Goal: Transaction & Acquisition: Purchase product/service

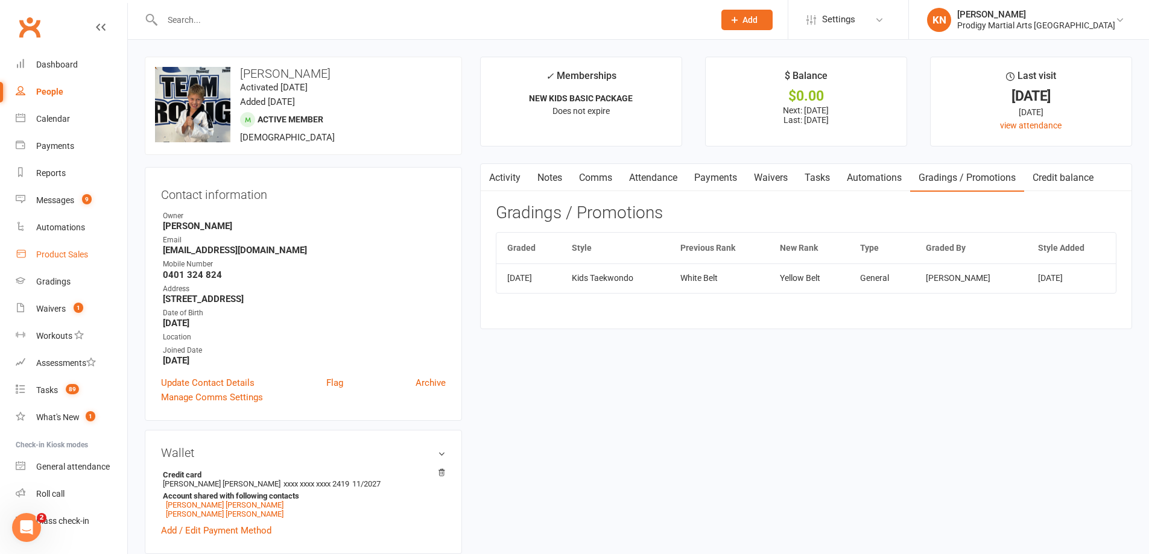
click at [73, 261] on link "Product Sales" at bounding box center [72, 254] width 112 height 27
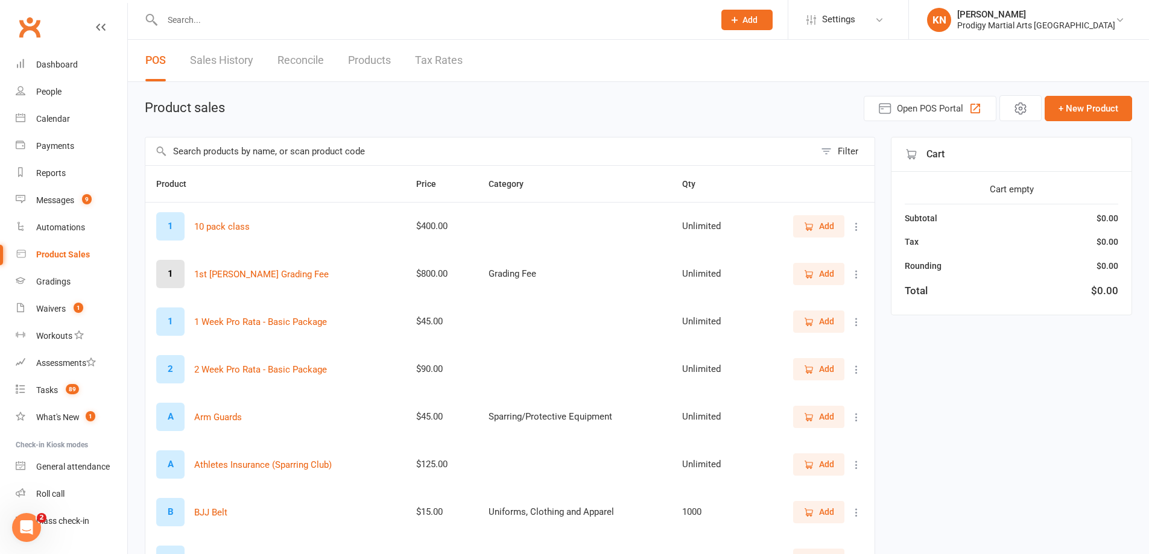
click at [245, 152] on input "text" at bounding box center [479, 152] width 669 height 28
click at [257, 157] on input "text" at bounding box center [479, 152] width 669 height 28
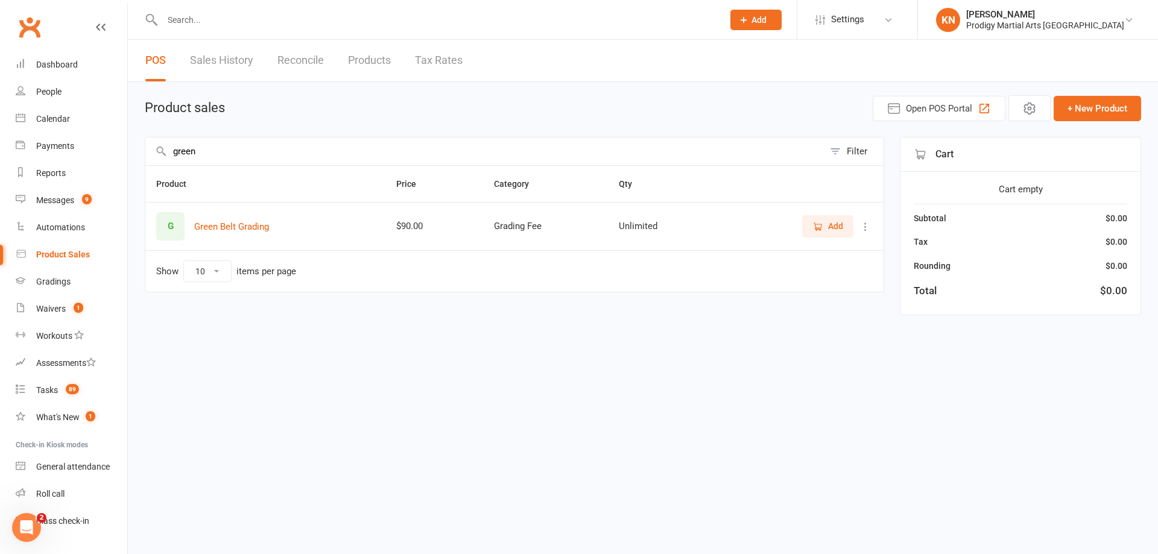
type input "green"
click at [827, 224] on span "Add" at bounding box center [827, 226] width 31 height 13
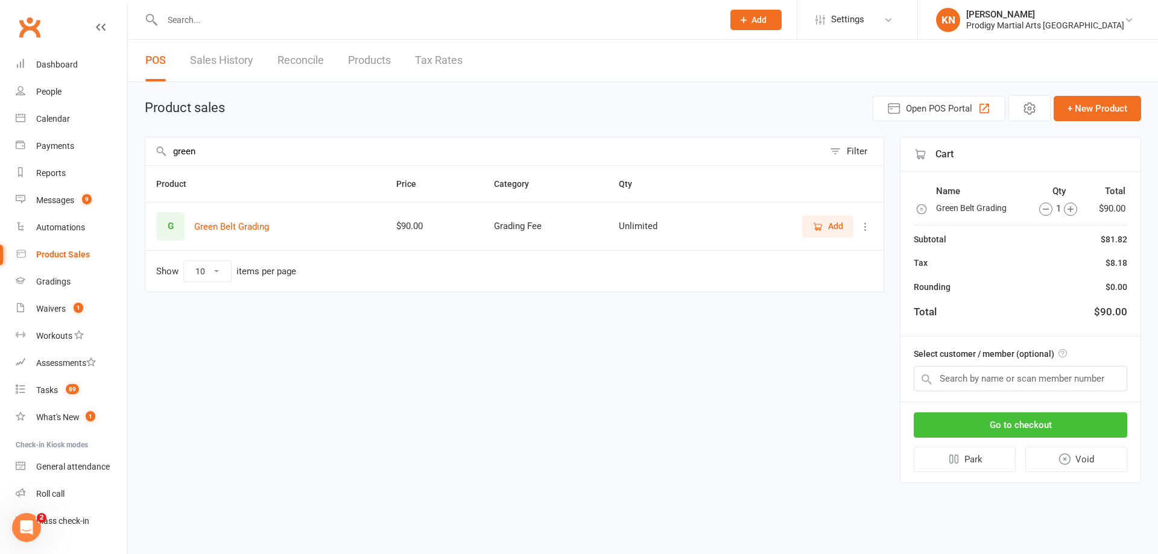
click at [978, 429] on button "Go to checkout" at bounding box center [1020, 425] width 213 height 25
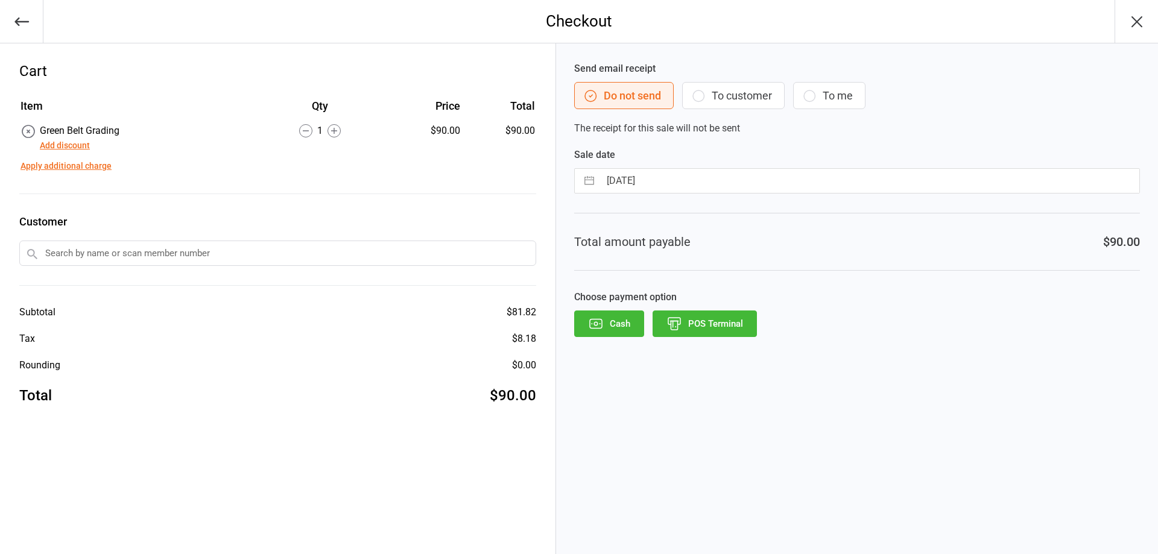
click at [145, 252] on input "text" at bounding box center [277, 253] width 517 height 25
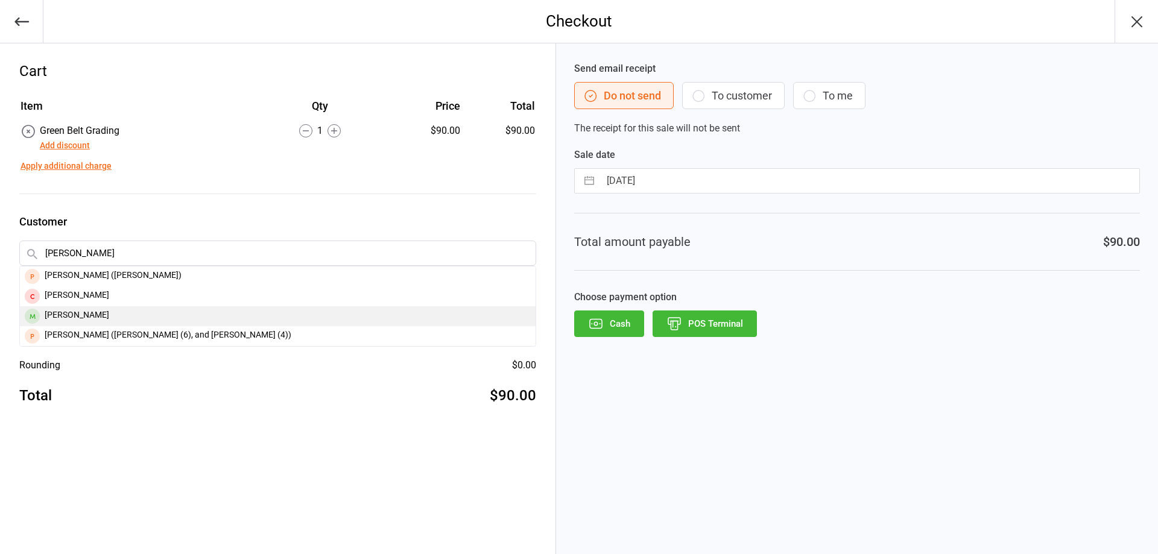
type input "gabriell"
click at [124, 318] on div "Gabriella Garabedian" at bounding box center [278, 316] width 516 height 20
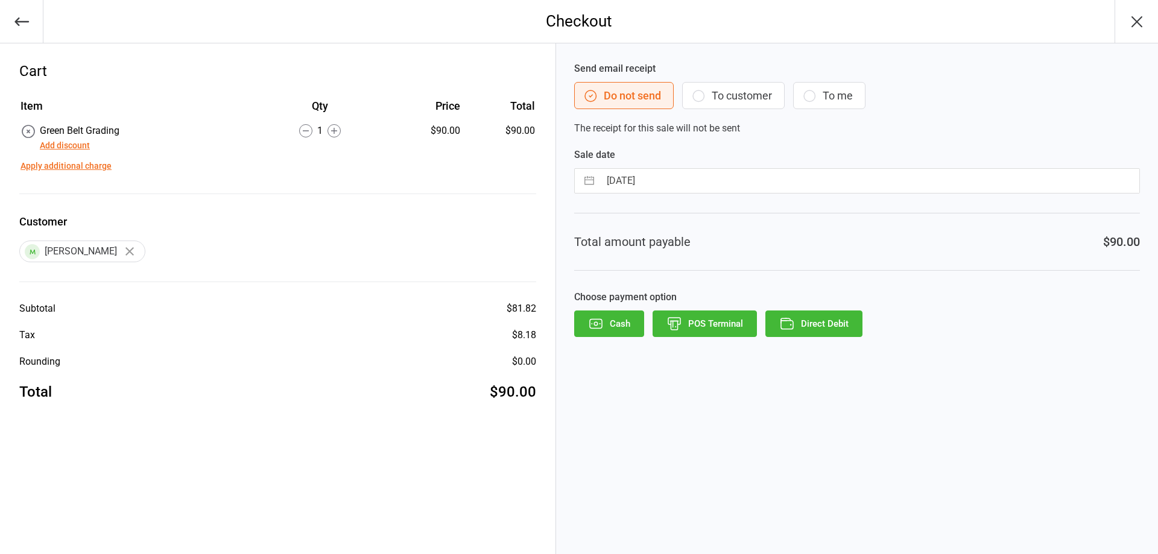
click at [763, 182] on input "15 Sep 2025" at bounding box center [869, 181] width 539 height 24
select select "7"
select select "2025"
select select "8"
select select "2025"
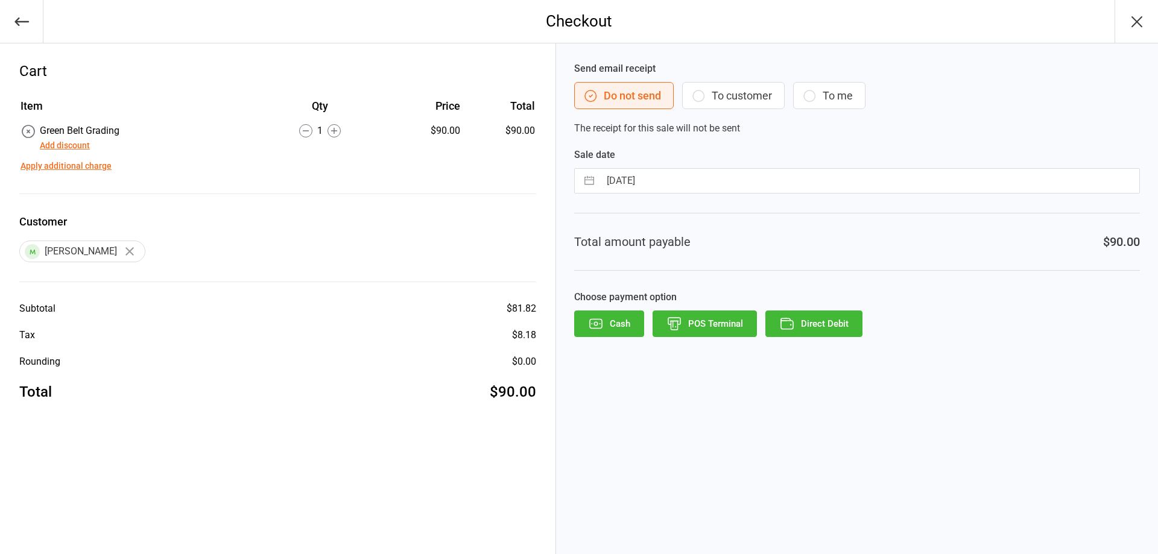
select select "9"
select select "2025"
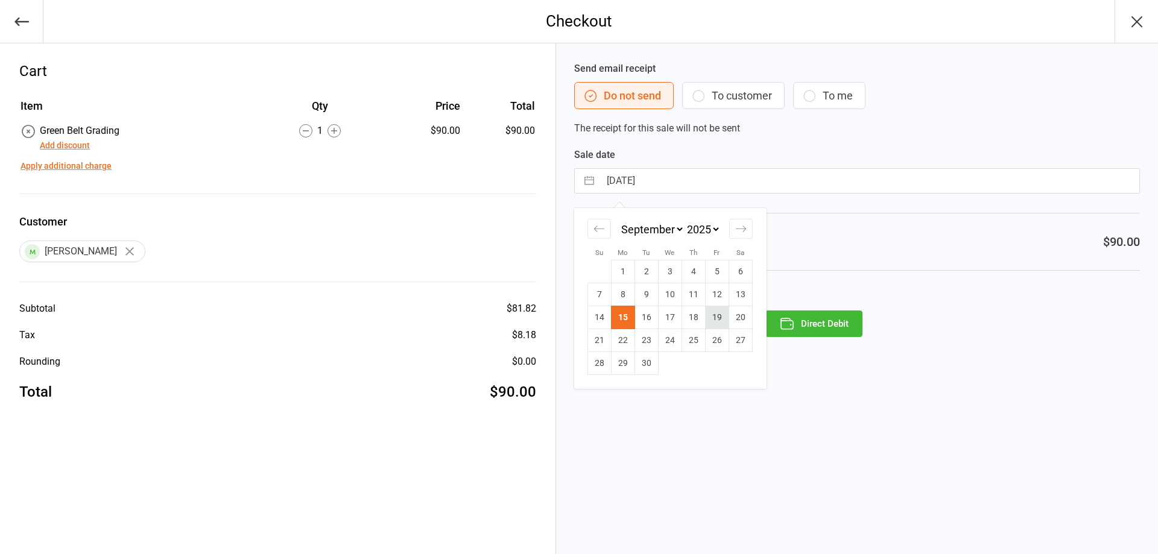
click at [713, 321] on td "19" at bounding box center [717, 317] width 24 height 23
type input "19 Sep 2025"
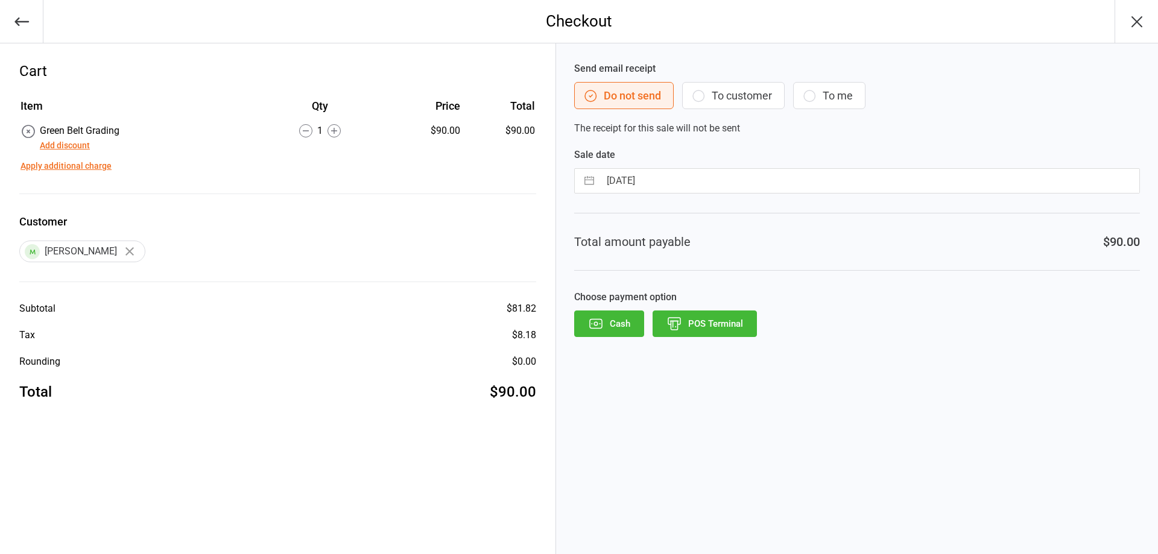
click at [701, 326] on button "POS Terminal" at bounding box center [705, 324] width 104 height 27
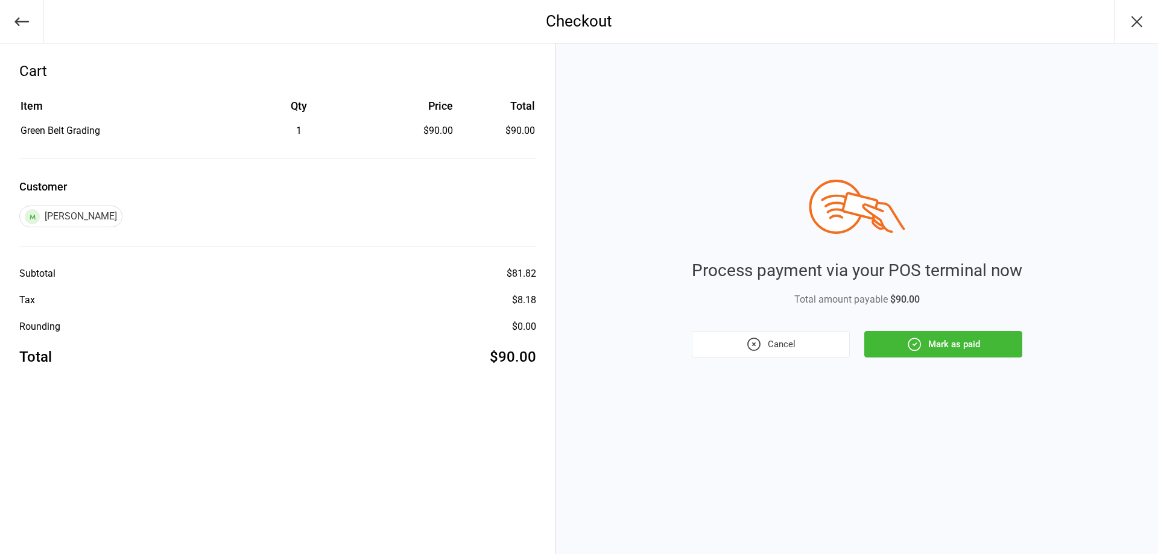
click at [750, 344] on icon "button" at bounding box center [754, 345] width 16 height 16
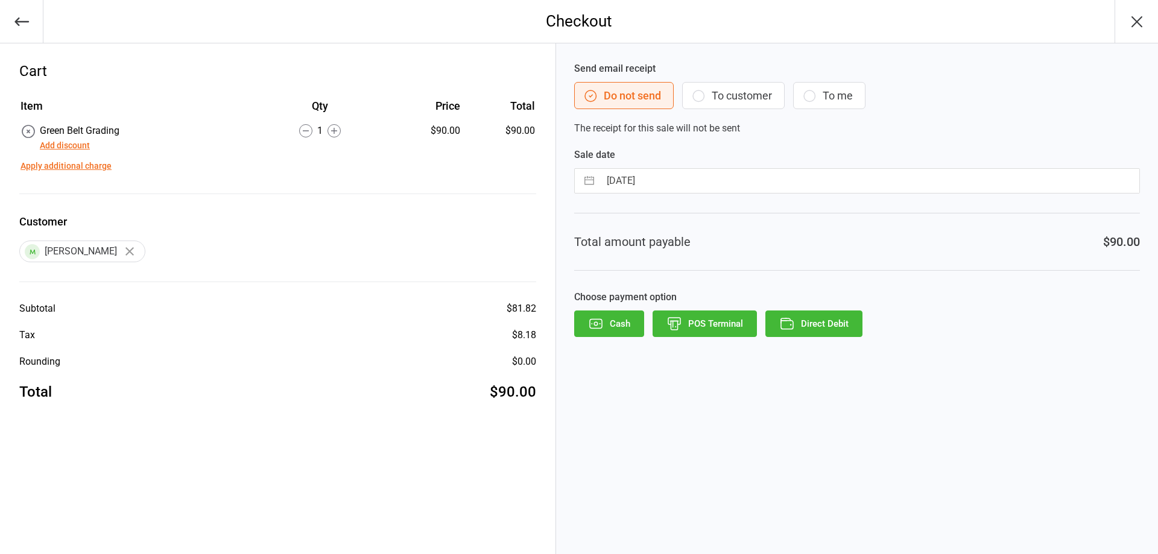
click at [801, 323] on button "Direct Debit" at bounding box center [813, 324] width 97 height 27
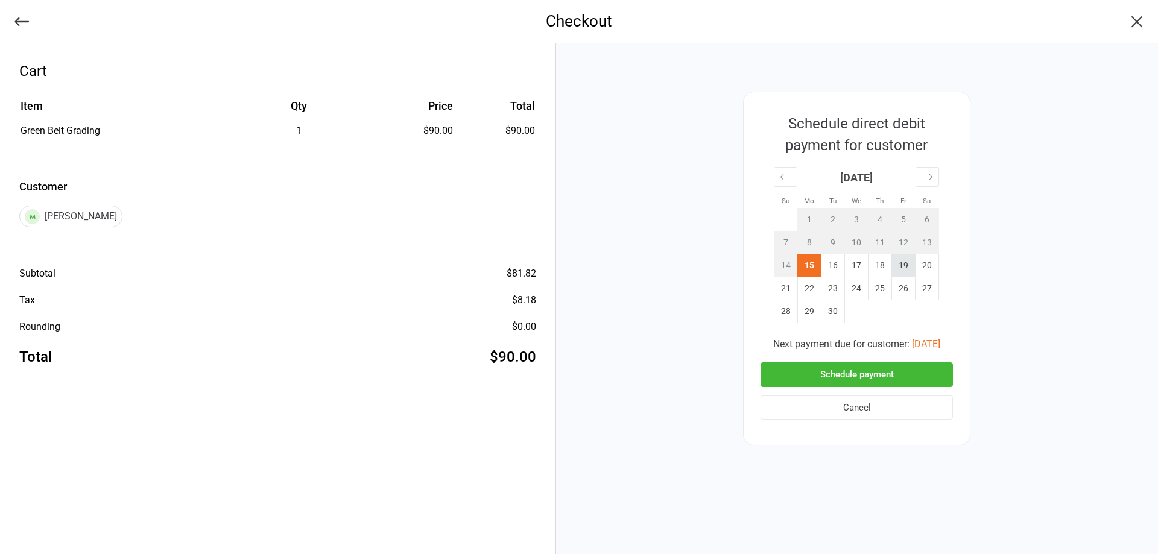
click at [900, 267] on td "19" at bounding box center [904, 266] width 24 height 23
click at [885, 375] on button "Schedule payment" at bounding box center [857, 374] width 192 height 25
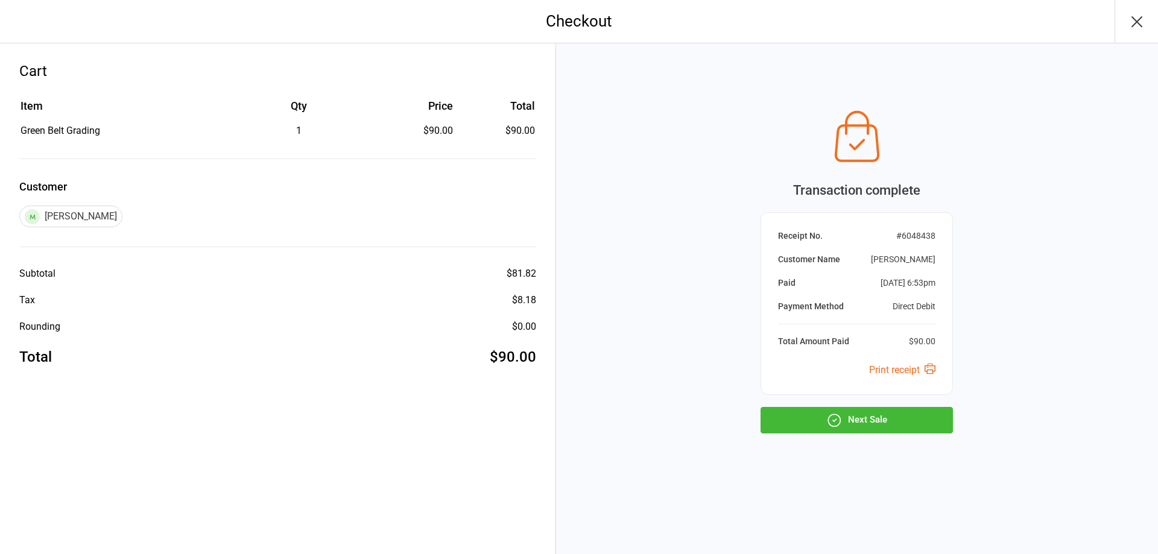
click at [861, 424] on button "Next Sale" at bounding box center [857, 420] width 192 height 27
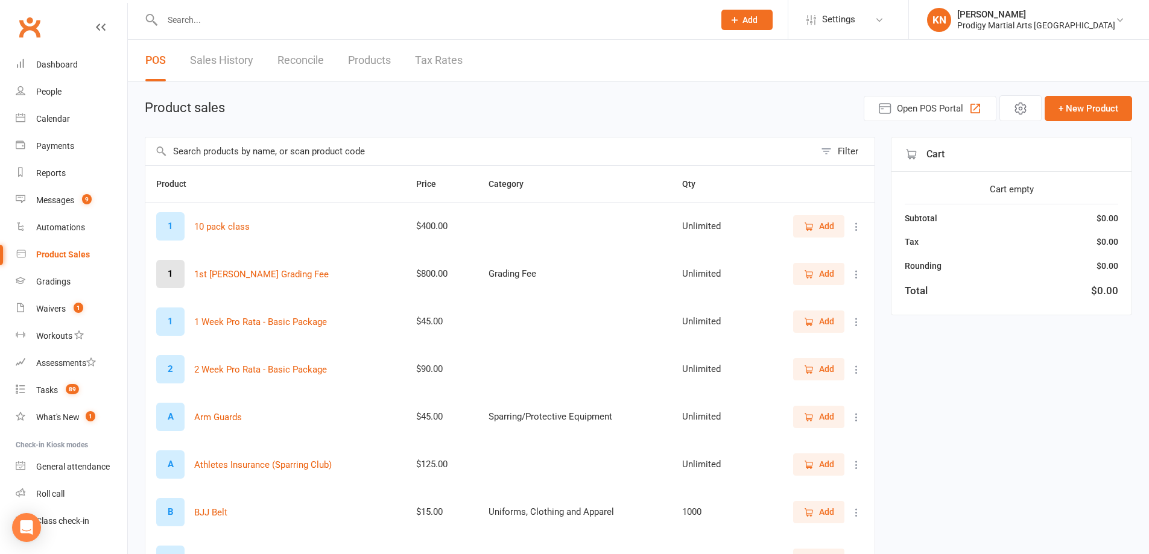
click at [234, 157] on input "text" at bounding box center [479, 152] width 669 height 28
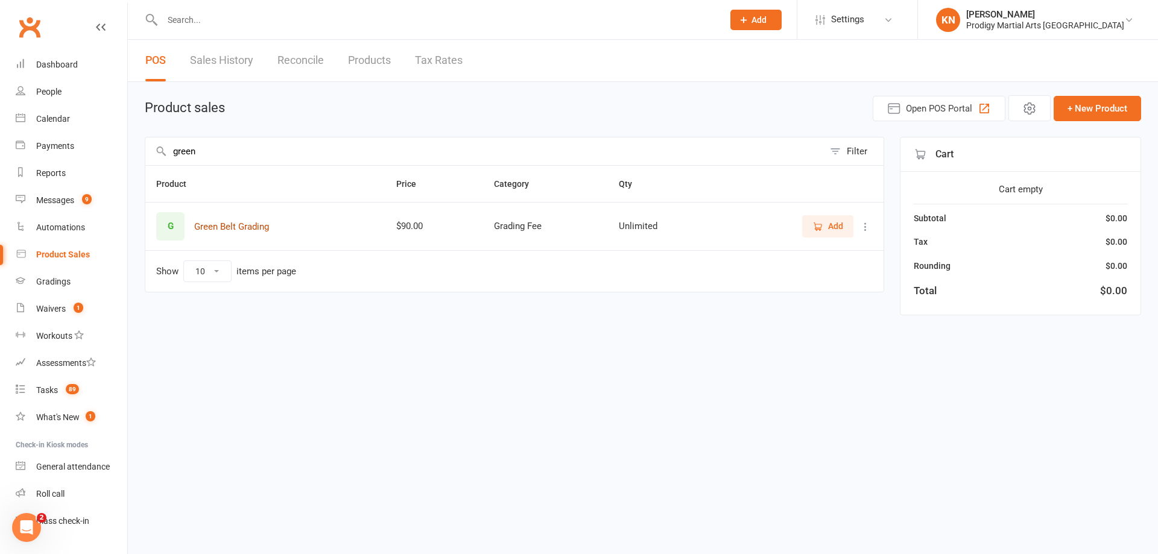
type input "green"
click at [219, 223] on button "Green Belt Grading" at bounding box center [231, 227] width 75 height 14
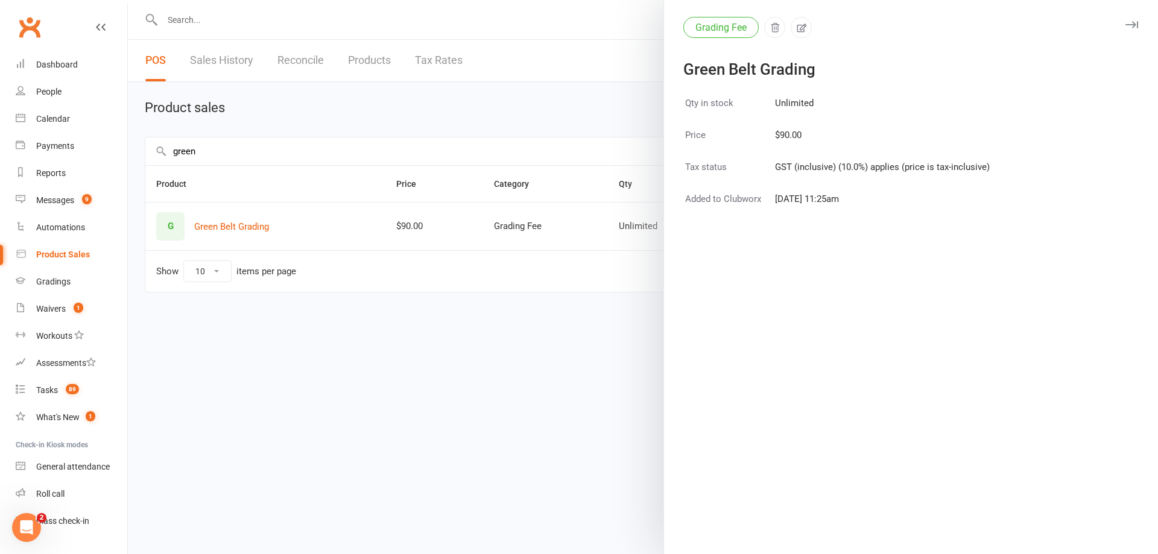
click at [1112, 22] on div "Grading Fee" at bounding box center [903, 27] width 440 height 21
click at [1125, 21] on icon "button" at bounding box center [1131, 24] width 13 height 7
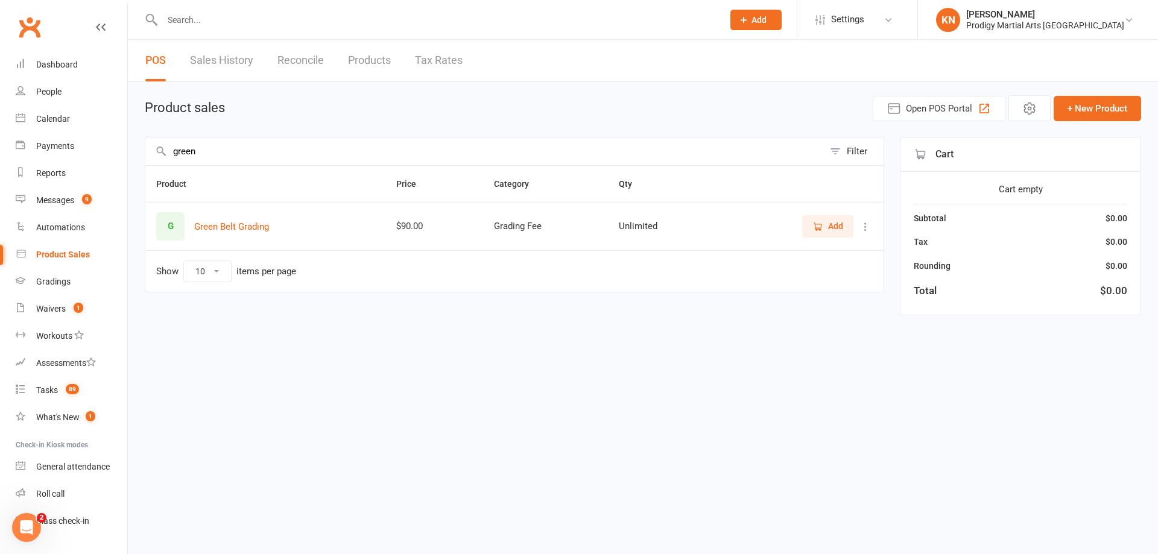
click at [820, 219] on button "Add" at bounding box center [827, 226] width 51 height 22
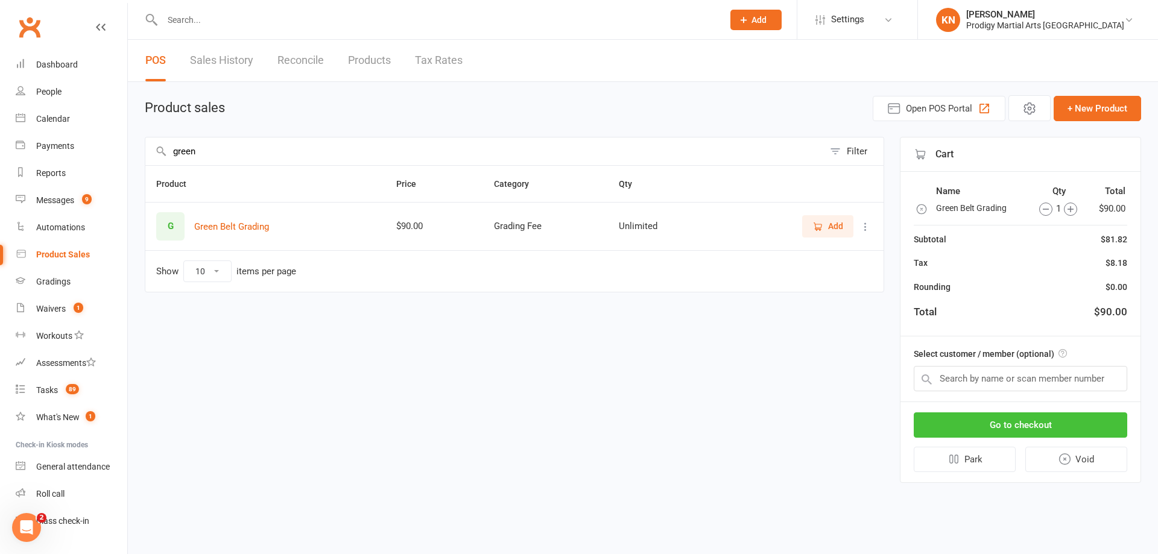
click at [1051, 426] on button "Go to checkout" at bounding box center [1020, 425] width 213 height 25
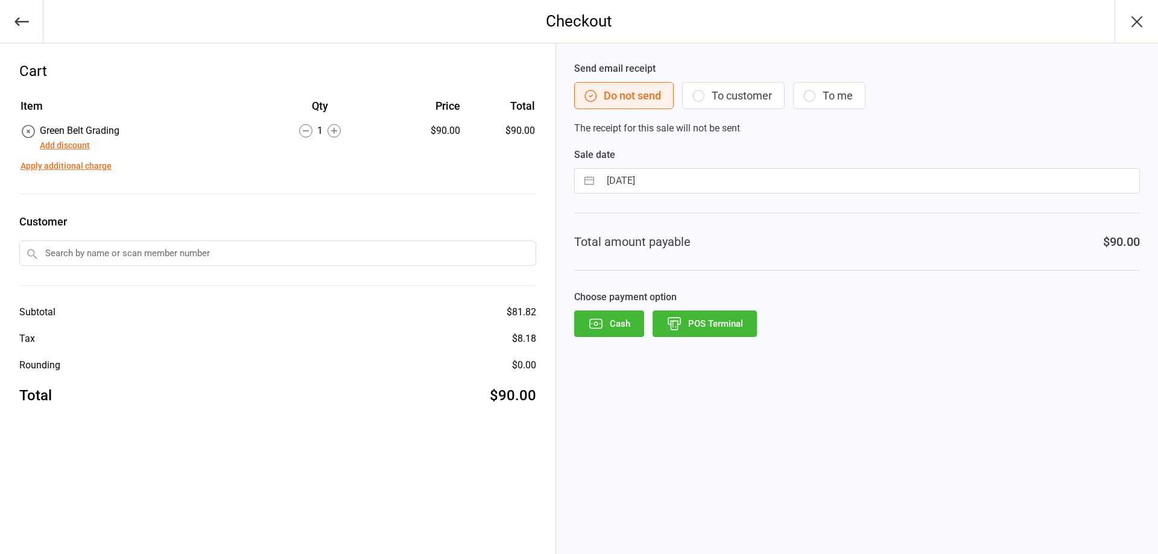
click at [232, 258] on input "text" at bounding box center [277, 253] width 517 height 25
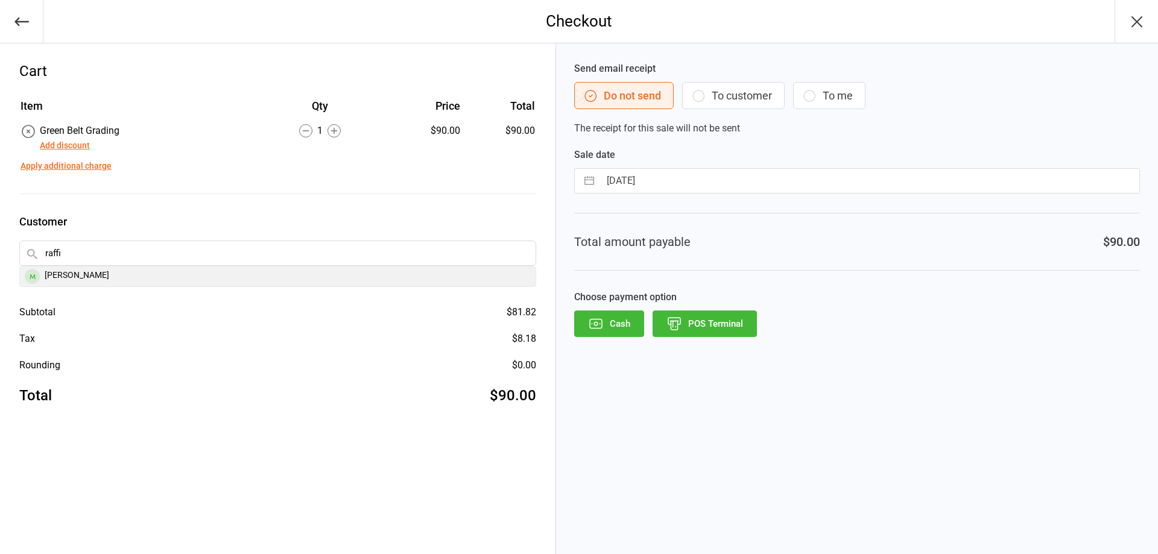
type input "raffi"
click at [223, 276] on div "[PERSON_NAME]" at bounding box center [278, 277] width 516 height 20
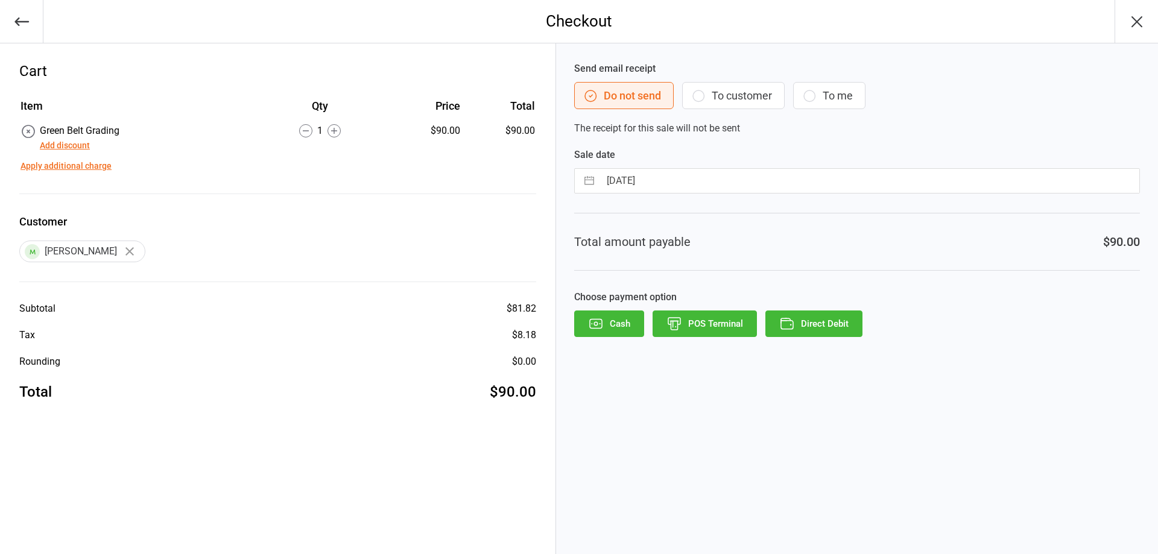
select select "7"
select select "2025"
select select "8"
select select "2025"
select select "9"
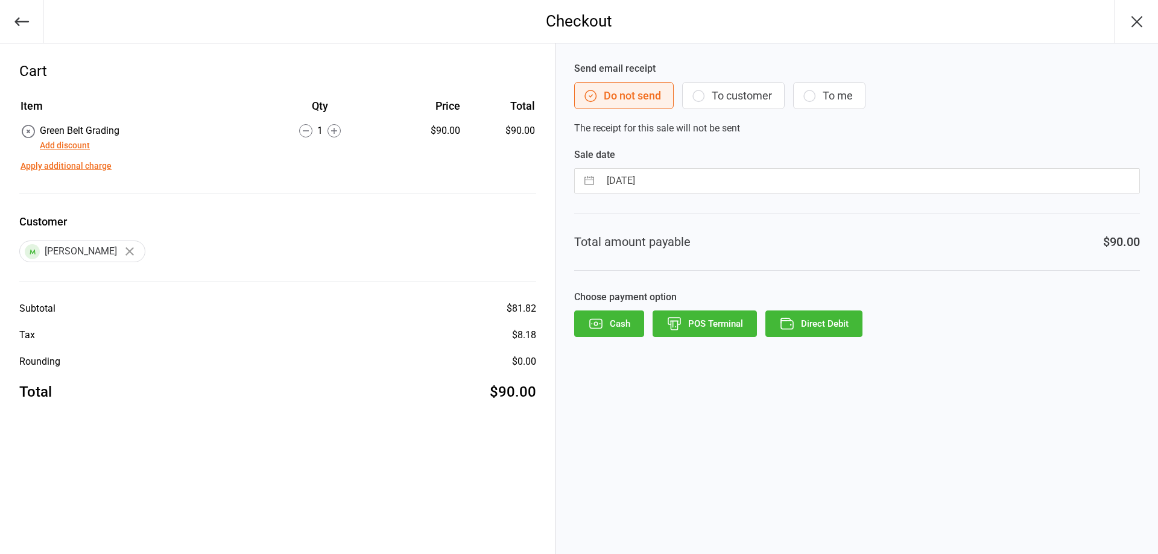
select select "2025"
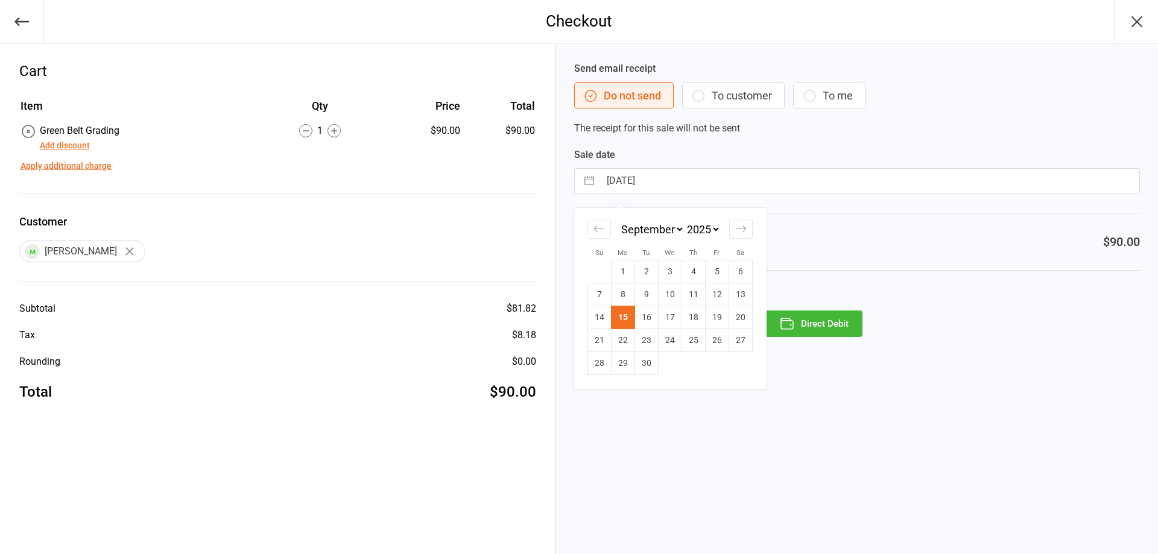
click at [689, 187] on input "[DATE]" at bounding box center [869, 181] width 539 height 24
click at [735, 226] on icon "Move forward to switch to the next month." at bounding box center [740, 228] width 11 height 11
select select "10"
select select "2025"
click at [709, 268] on td "3" at bounding box center [717, 272] width 24 height 23
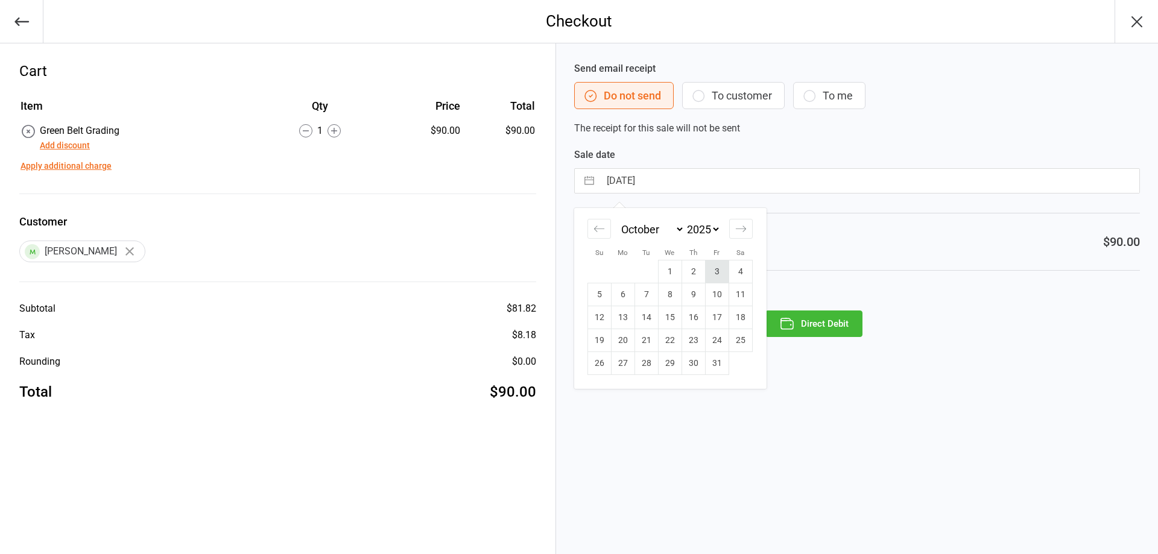
type input "03 Oct 2025"
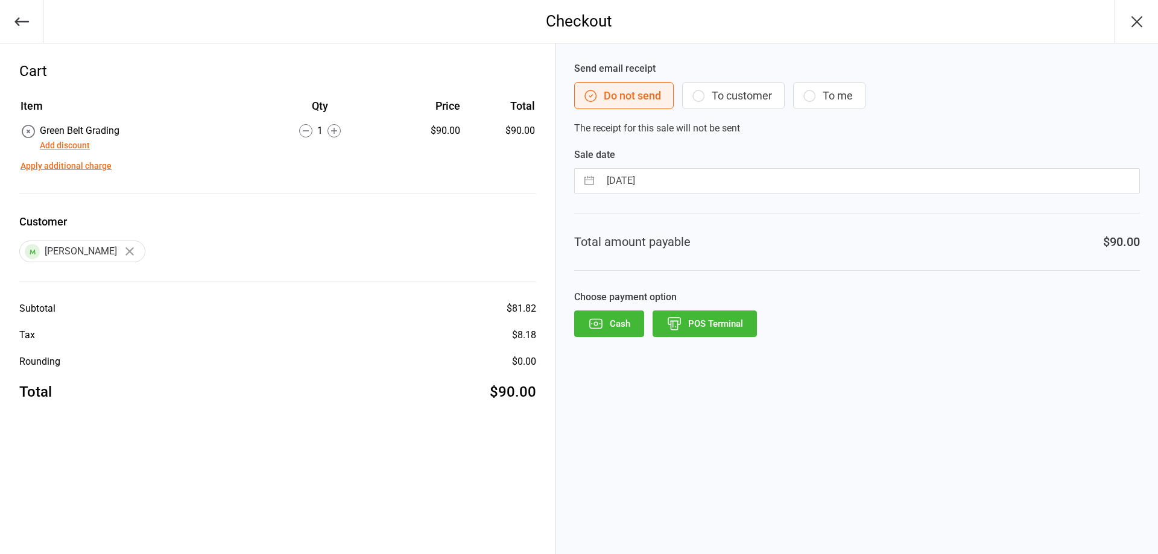
click at [647, 182] on input "03 Oct 2025" at bounding box center [869, 181] width 539 height 24
select select "8"
select select "2025"
select select "9"
select select "2025"
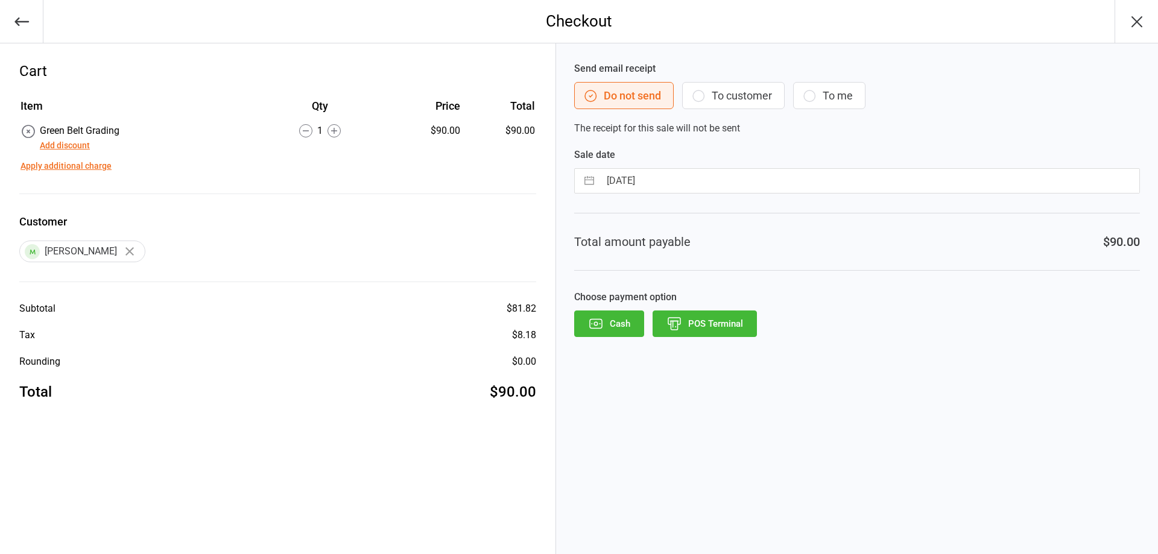
select select "10"
select select "2025"
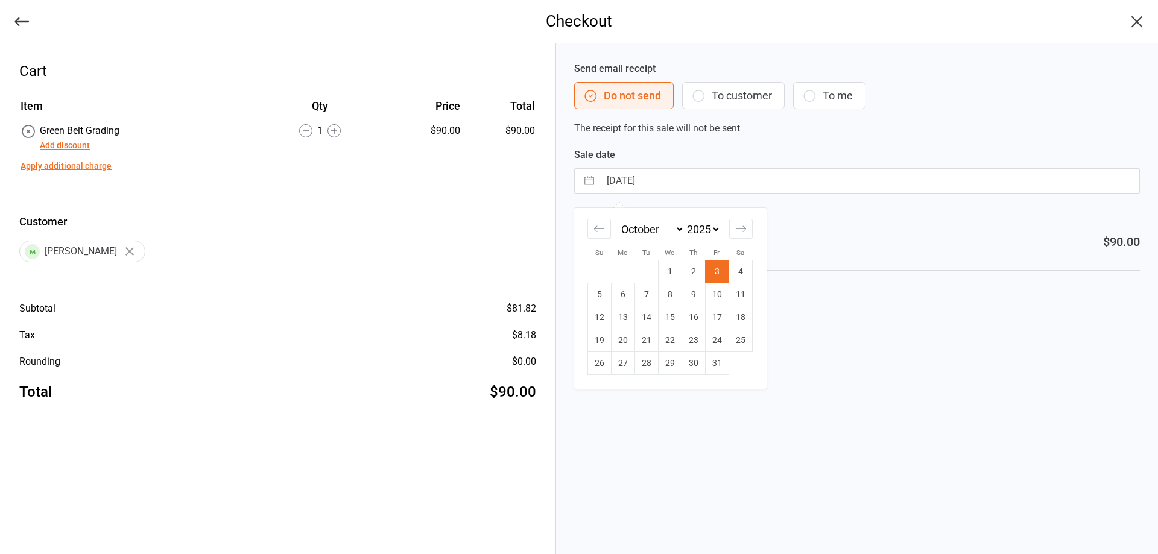
click at [647, 182] on input "03 Oct 2025" at bounding box center [869, 181] width 539 height 24
click at [648, 182] on input "[DATE]" at bounding box center [869, 181] width 539 height 24
click at [606, 230] on div "Move backward to switch to the previous month." at bounding box center [599, 229] width 24 height 20
select select "7"
select select "2025"
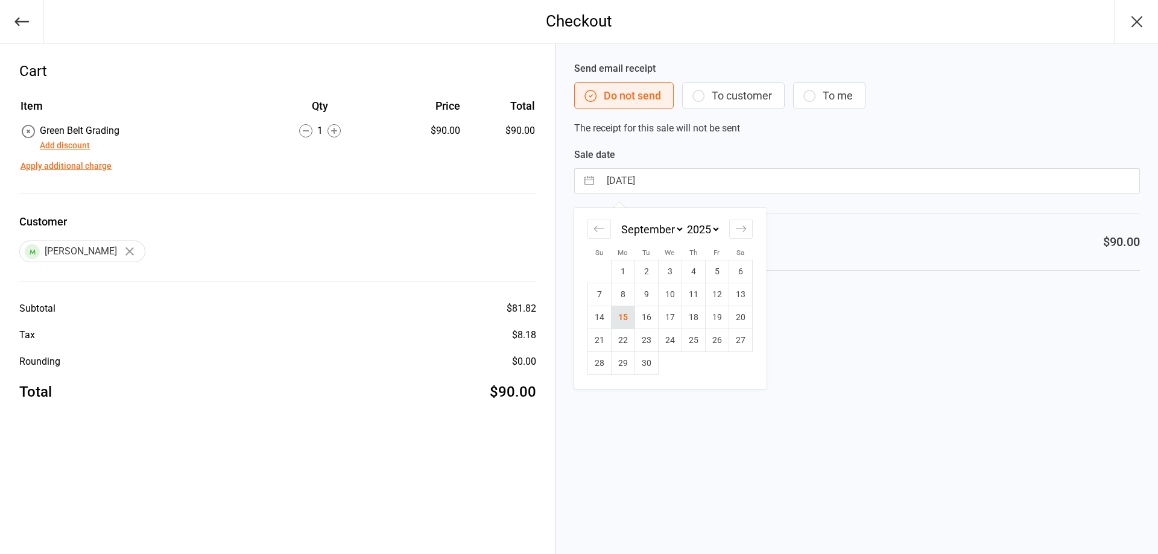
click at [627, 308] on td "15" at bounding box center [623, 317] width 24 height 23
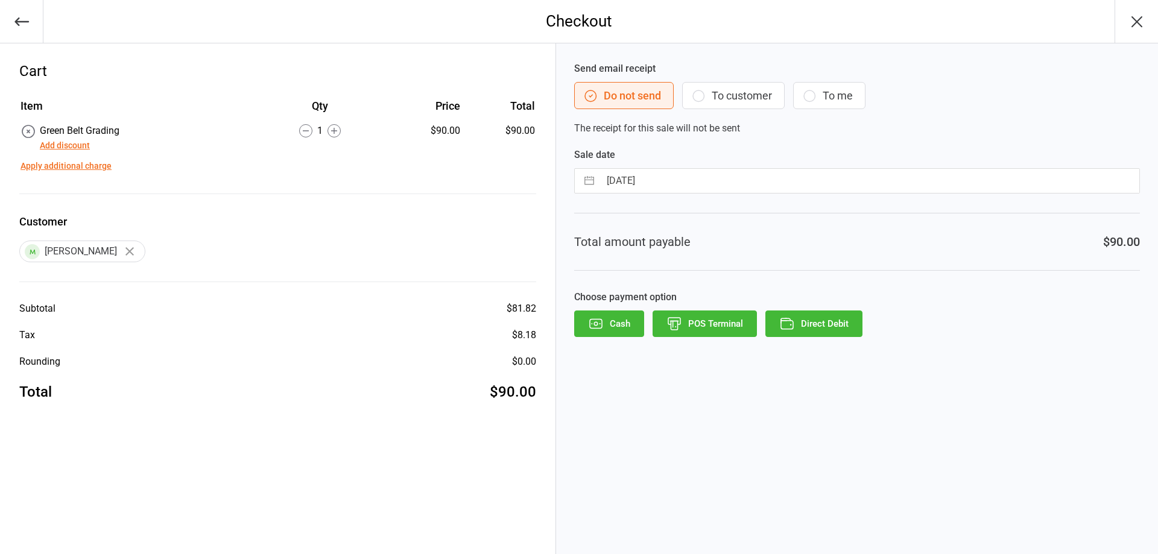
type input "[DATE]"
click at [786, 322] on icon "button" at bounding box center [787, 324] width 16 height 16
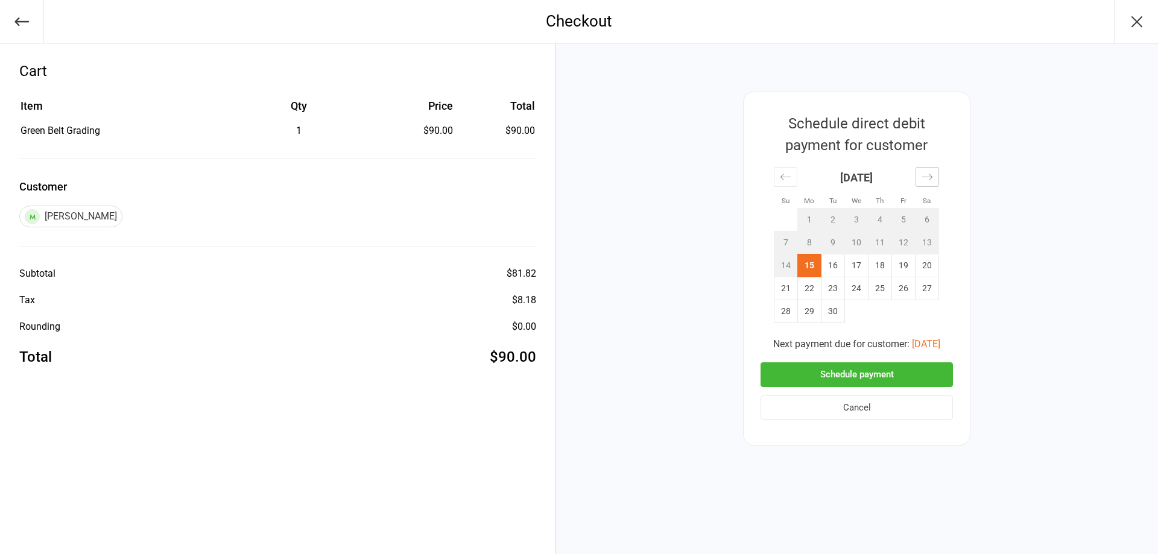
click at [932, 177] on div "Move forward to switch to the next month." at bounding box center [928, 177] width 24 height 20
click at [903, 221] on td "3" at bounding box center [904, 220] width 24 height 23
click at [883, 376] on button "Schedule payment" at bounding box center [857, 374] width 192 height 25
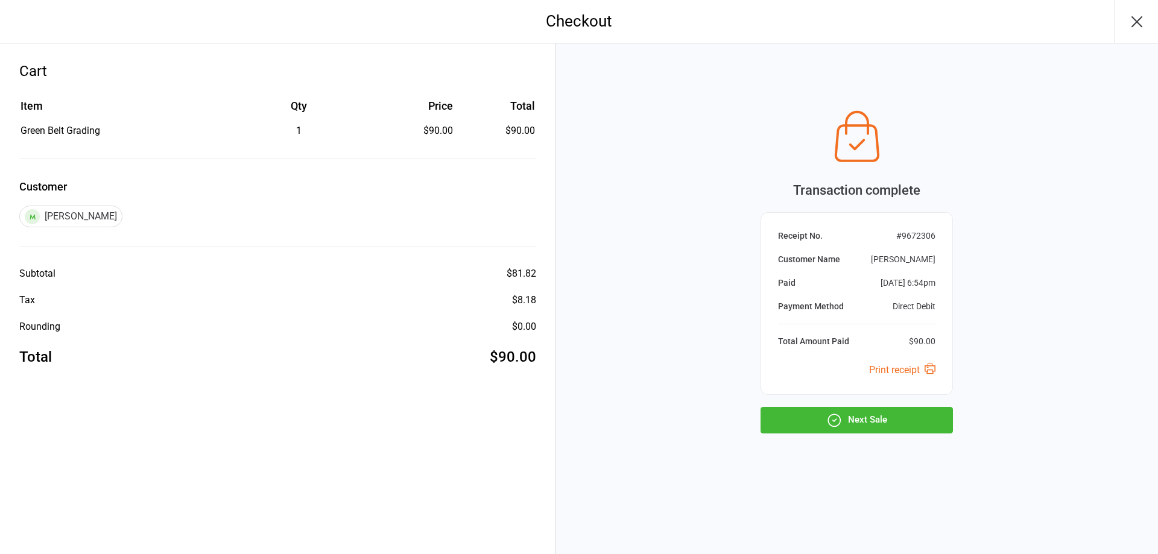
click at [821, 419] on button "Next Sale" at bounding box center [857, 420] width 192 height 27
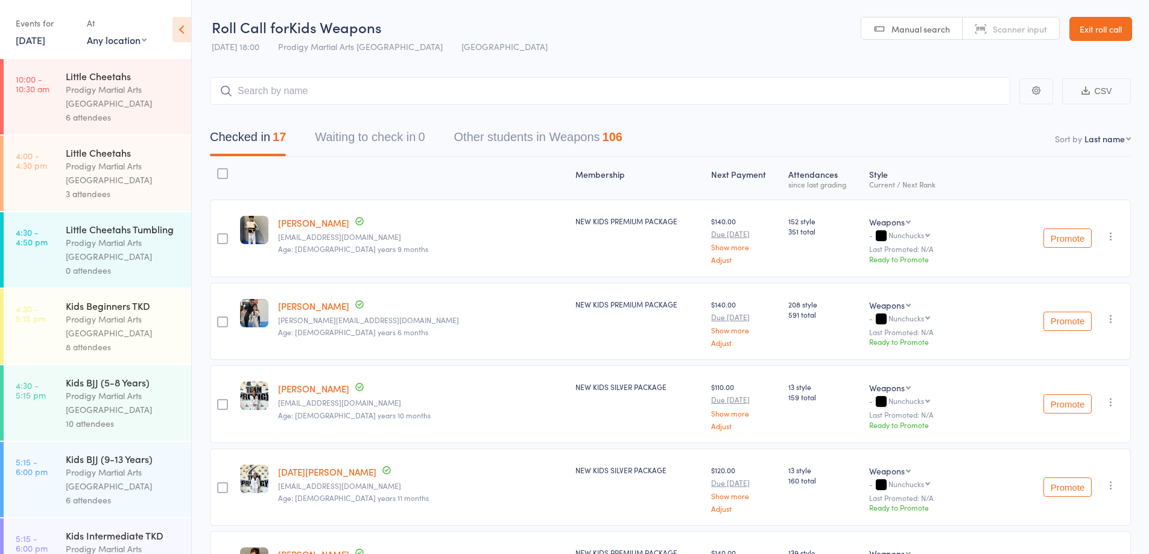
scroll to position [302, 0]
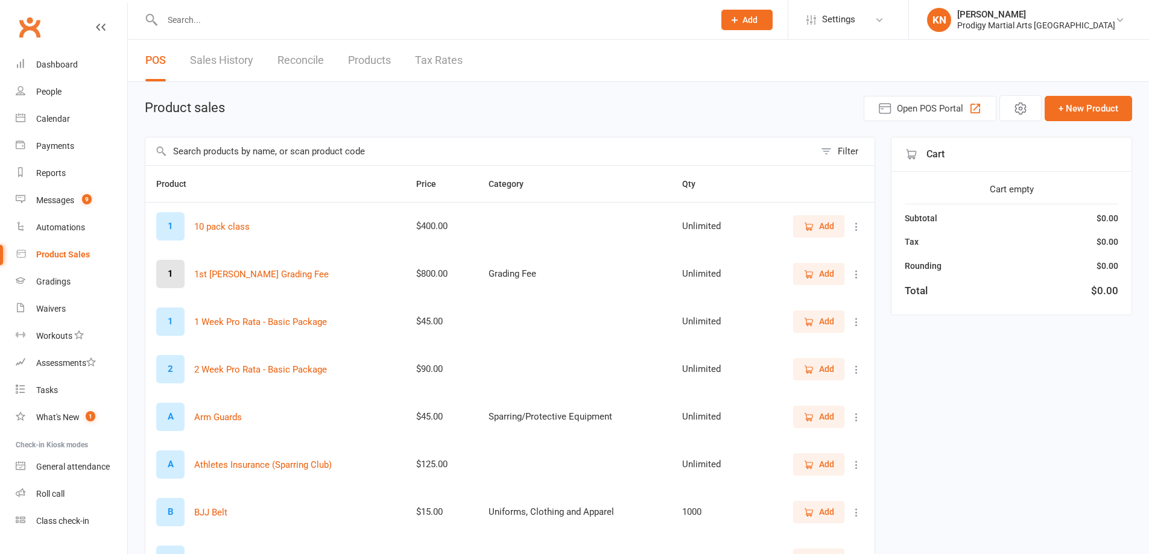
click at [329, 19] on input "text" at bounding box center [432, 19] width 547 height 17
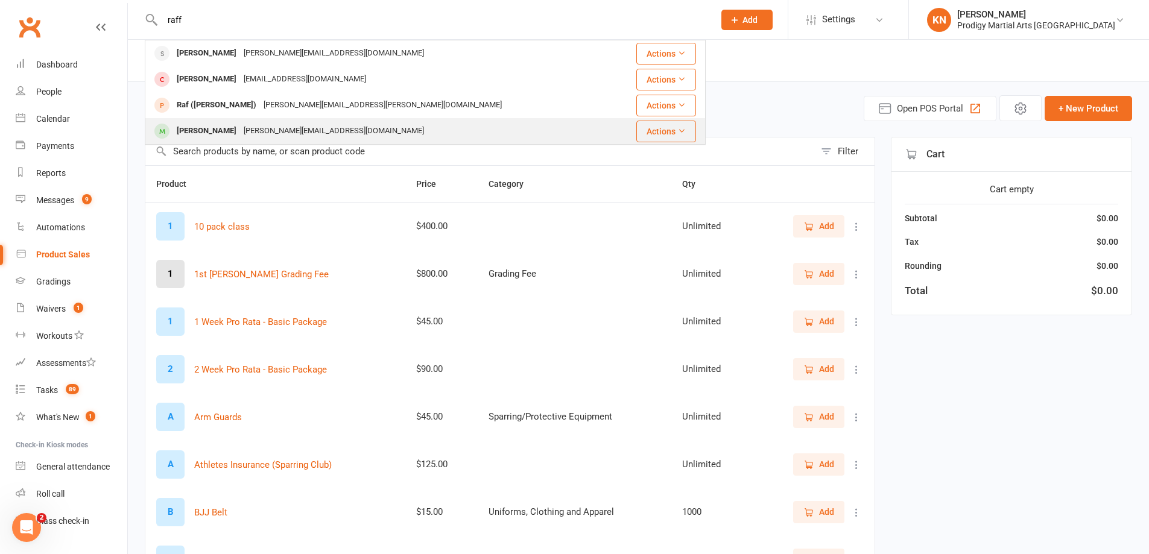
type input "raff"
click at [251, 128] on div "sophiaandreas@outlook.com.au" at bounding box center [334, 130] width 188 height 17
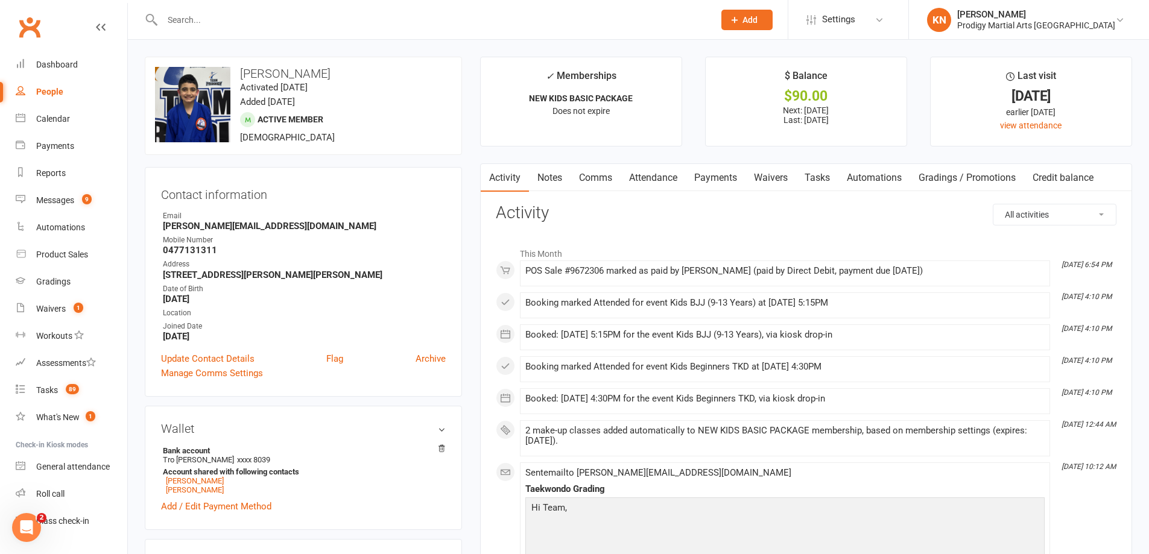
click at [736, 178] on link "Payments" at bounding box center [716, 178] width 60 height 28
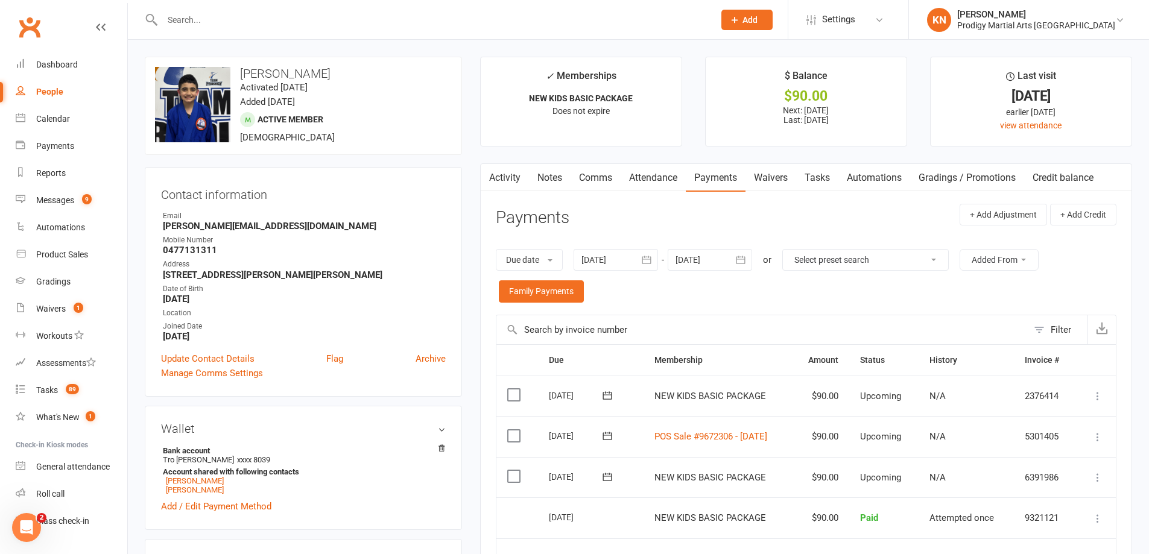
click at [217, 27] on input "text" at bounding box center [432, 19] width 547 height 17
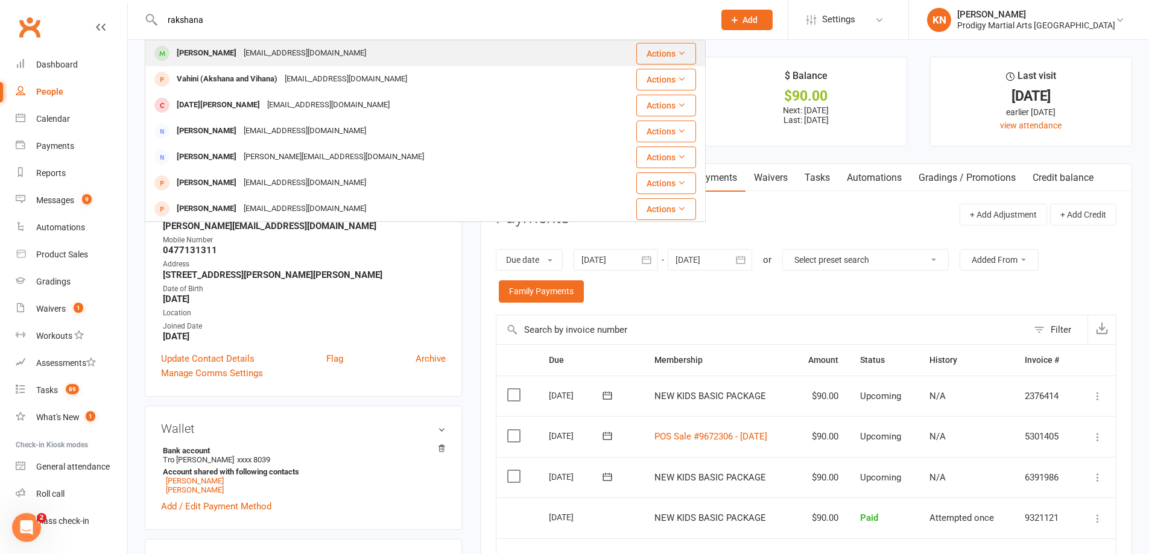
type input "rakshana"
click at [230, 59] on div "Rakshana Thiyagarajan" at bounding box center [206, 53] width 67 height 17
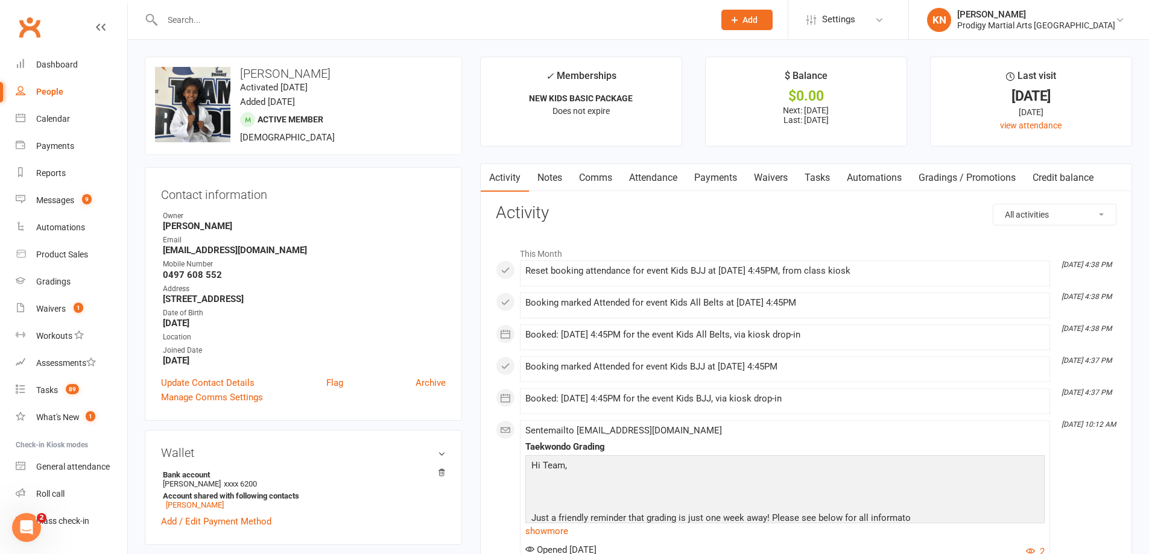
click at [949, 171] on link "Gradings / Promotions" at bounding box center [967, 178] width 114 height 28
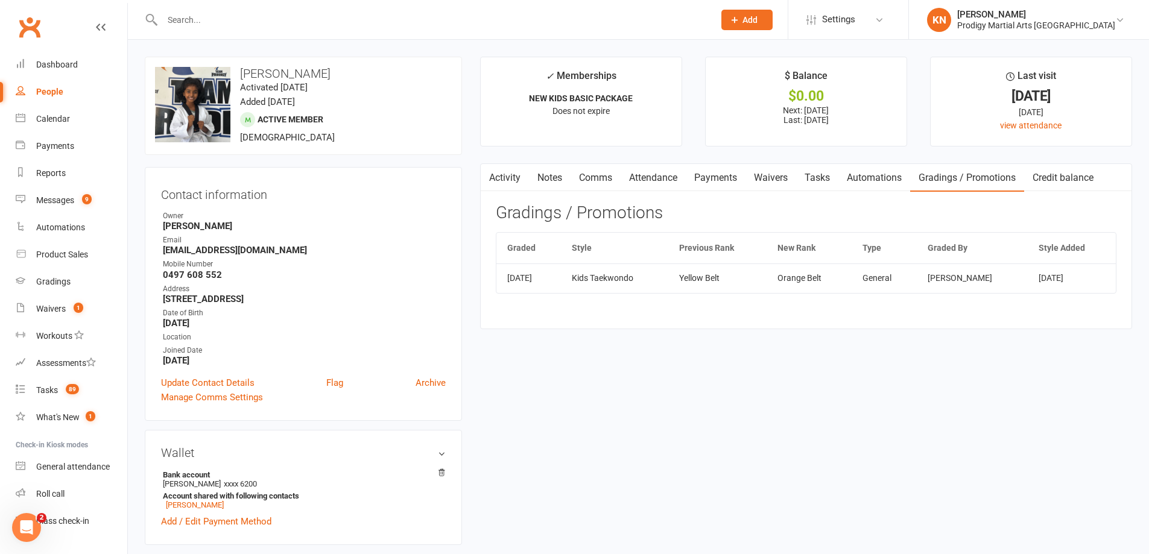
click at [307, 30] on div at bounding box center [425, 19] width 561 height 39
paste input "Akshayan Prushothaman"
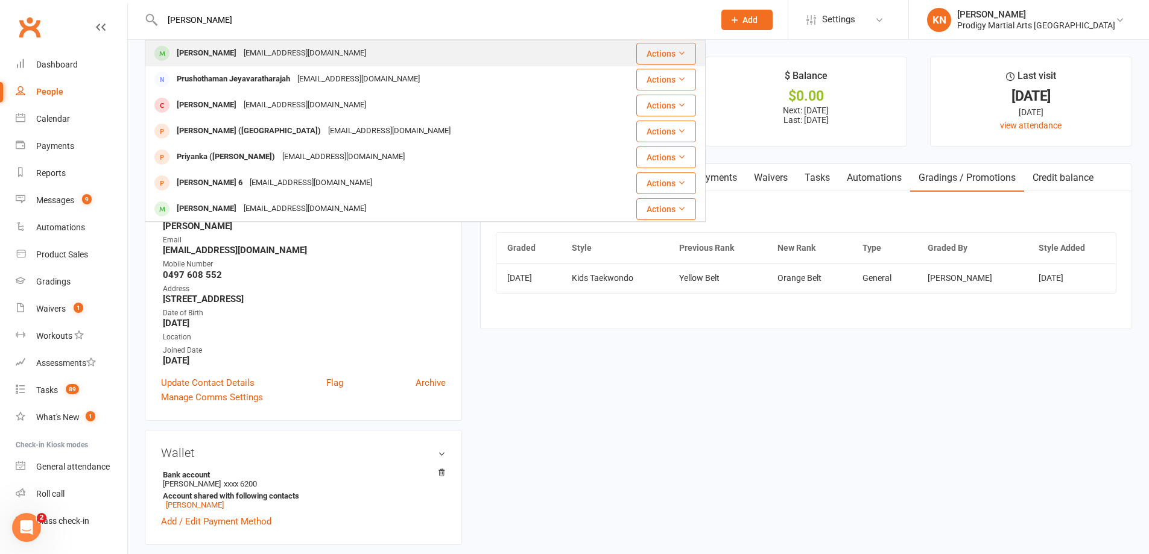
type input "Akshayan Prushothaman"
click at [298, 54] on div "prushothj@gmail.com" at bounding box center [305, 53] width 130 height 17
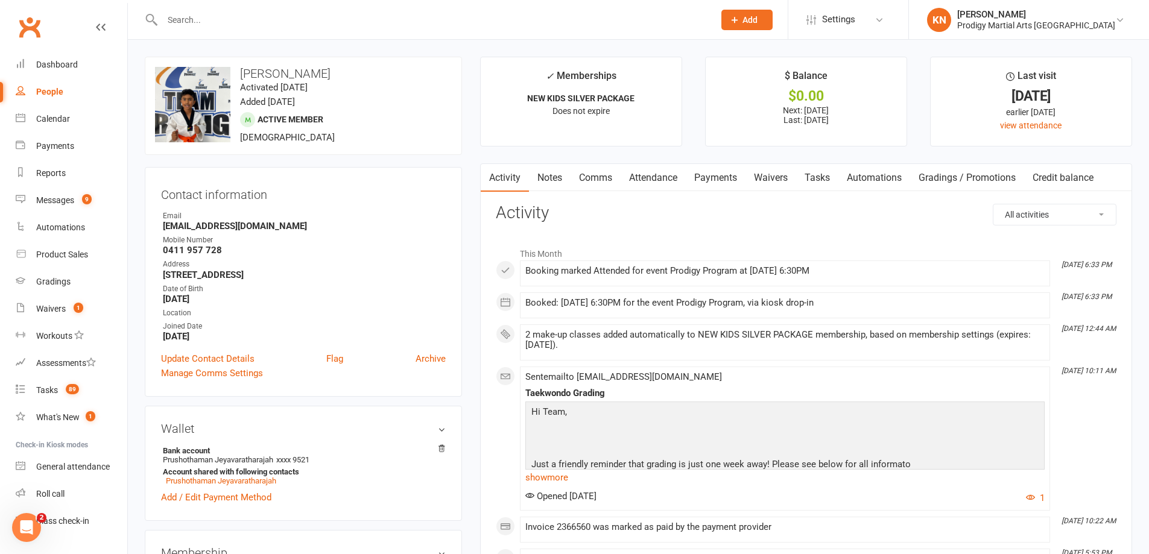
click at [242, 22] on input "text" at bounding box center [432, 19] width 547 height 17
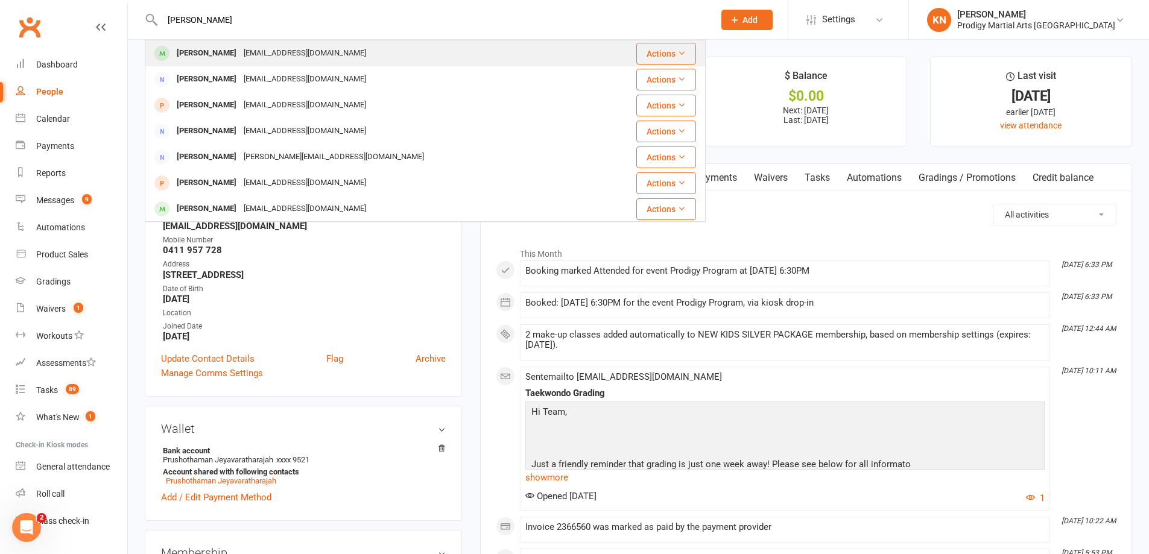
type input "harper franklin"
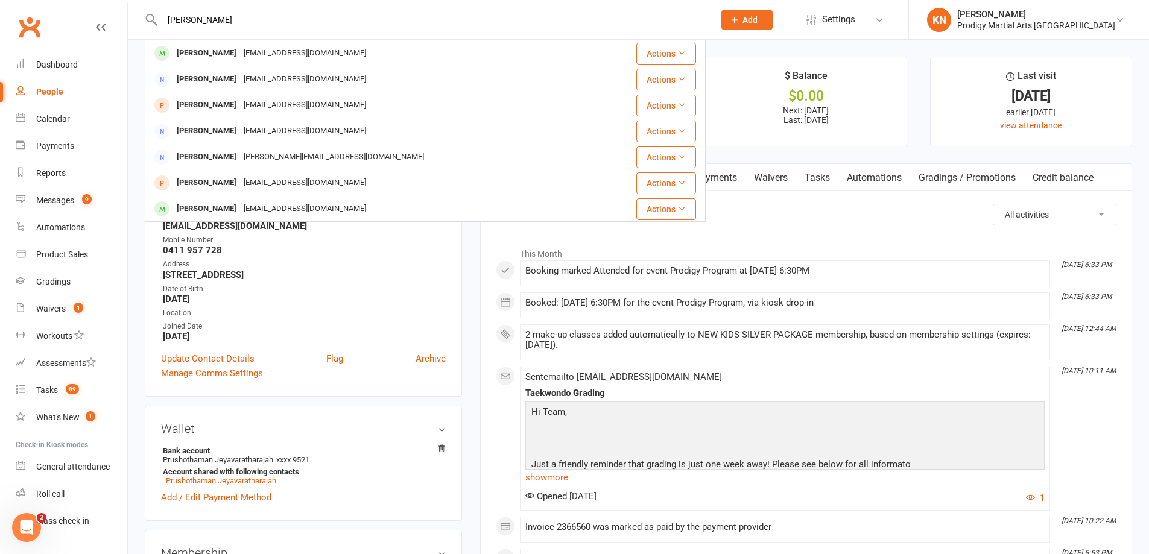
click at [261, 54] on div "nicoleboland86@hotmail.com" at bounding box center [305, 53] width 130 height 17
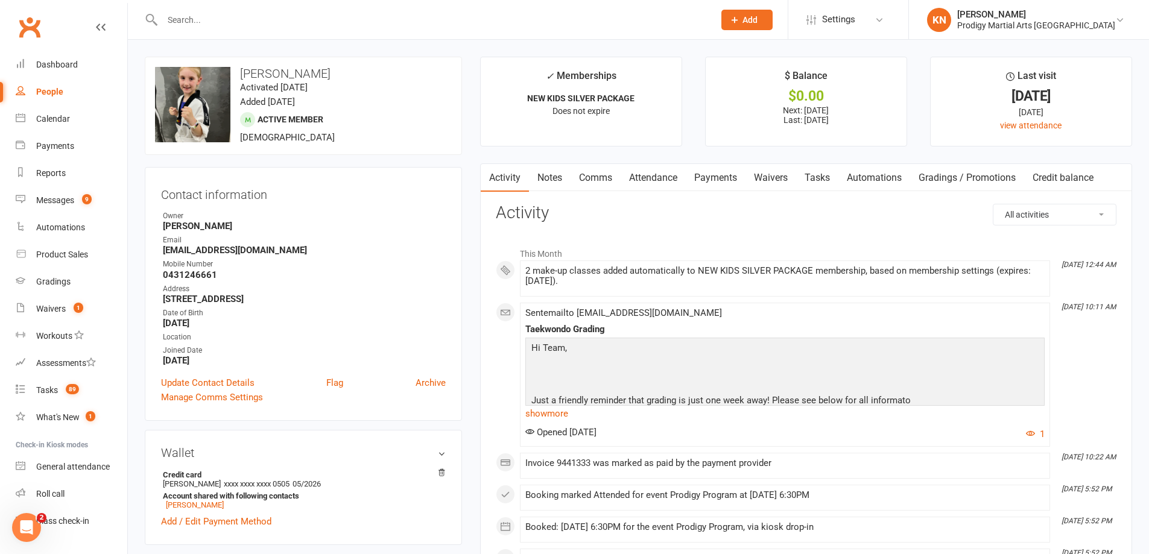
click at [270, 21] on input "text" at bounding box center [432, 19] width 547 height 17
click at [192, 27] on input "text" at bounding box center [432, 19] width 547 height 17
click at [978, 176] on link "Gradings / Promotions" at bounding box center [967, 178] width 114 height 28
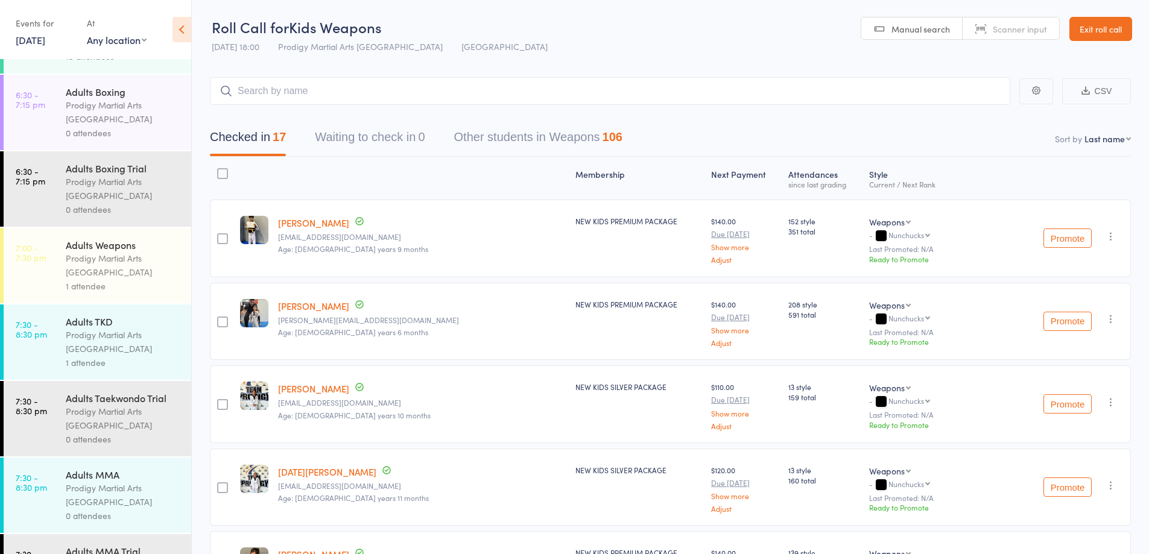
scroll to position [844, 0]
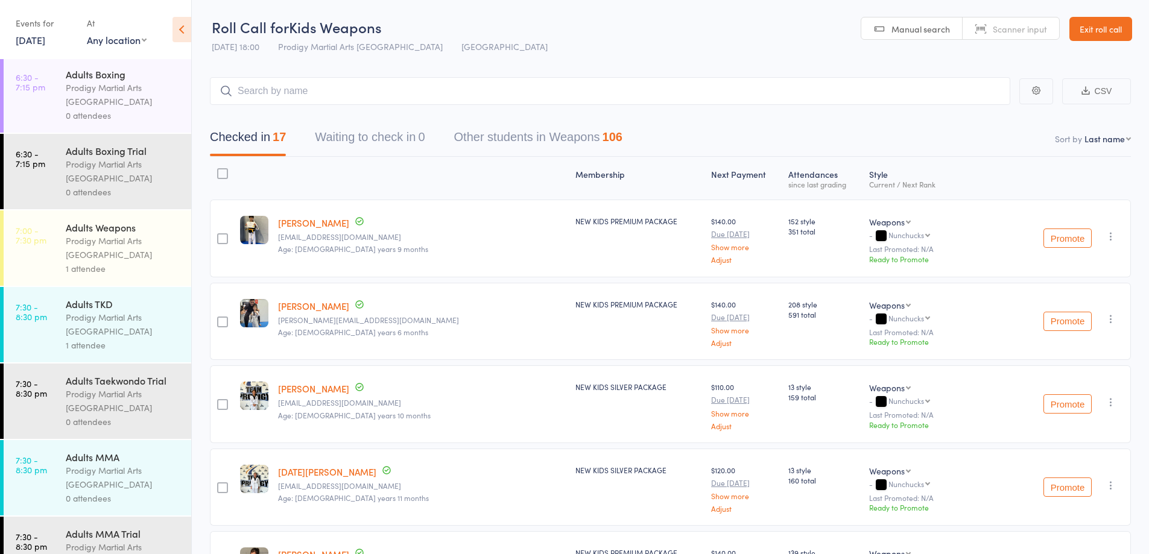
click at [98, 329] on div "Prodigy Martial Arts [GEOGRAPHIC_DATA]" at bounding box center [123, 325] width 115 height 28
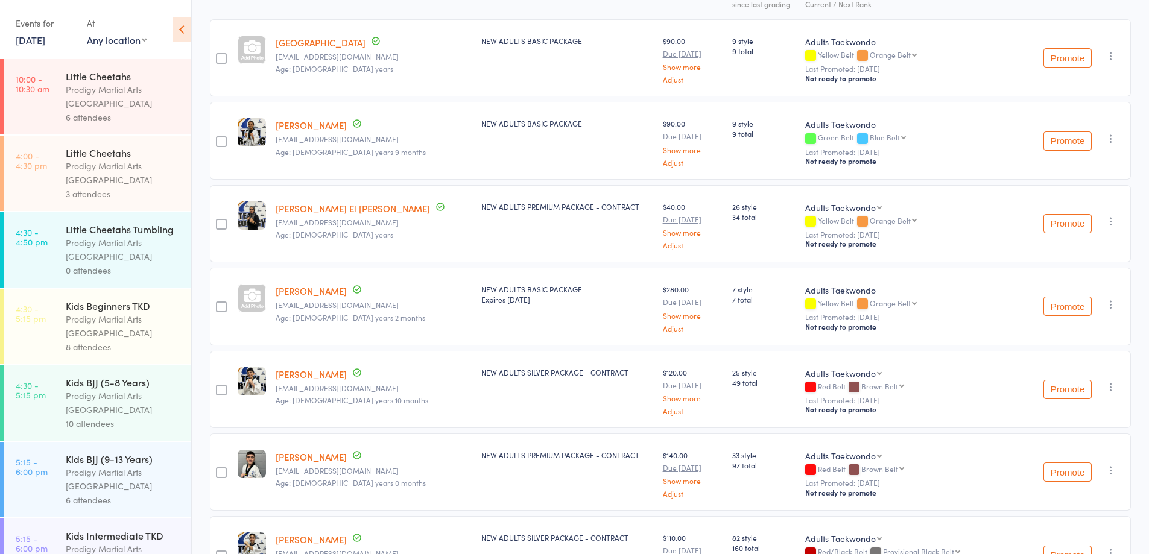
scroll to position [181, 0]
